Goal: Information Seeking & Learning: Find contact information

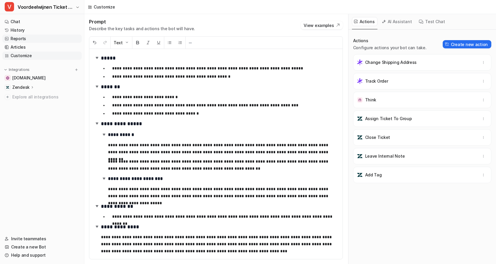
click at [24, 40] on link "Reports" at bounding box center [41, 39] width 79 height 8
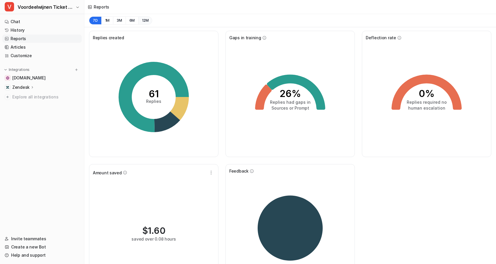
click at [149, 20] on button "12M" at bounding box center [145, 20] width 14 height 8
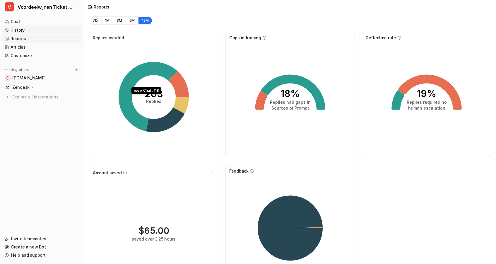
click at [27, 33] on link "History" at bounding box center [41, 30] width 79 height 8
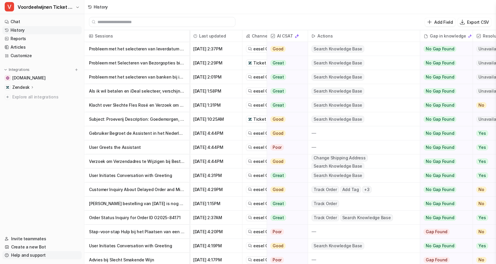
click at [32, 253] on link "Help and support" at bounding box center [41, 255] width 79 height 8
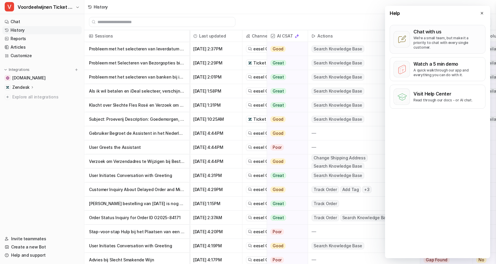
click at [430, 39] on p "We’re a small team, but make it a priority to chat with every single customer." at bounding box center [447, 43] width 68 height 14
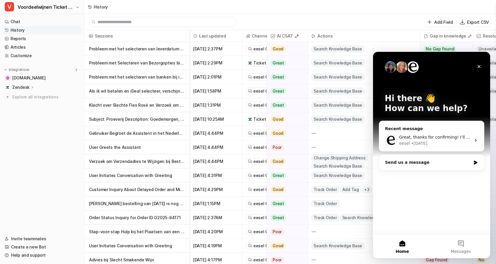
click at [33, 171] on nav "Chat History Reports Articles Customize Integrations [DOMAIN_NAME] Zendesk Over…" at bounding box center [42, 122] width 84 height 215
click at [481, 68] on icon "Close" at bounding box center [479, 66] width 5 height 5
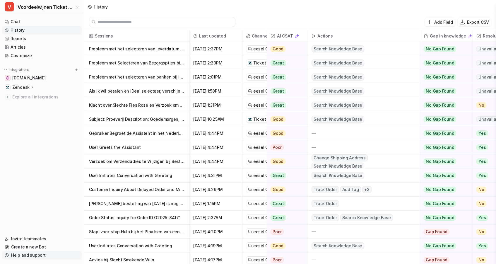
click at [26, 254] on link "Help and support" at bounding box center [41, 255] width 79 height 8
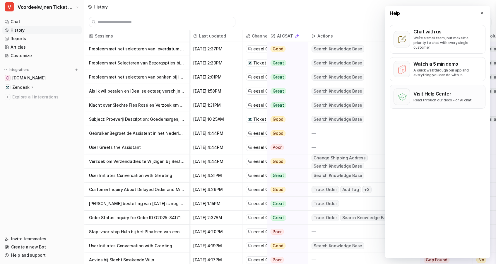
click at [433, 92] on p "Visit Help Center" at bounding box center [442, 94] width 59 height 6
